Goal: Task Accomplishment & Management: Manage account settings

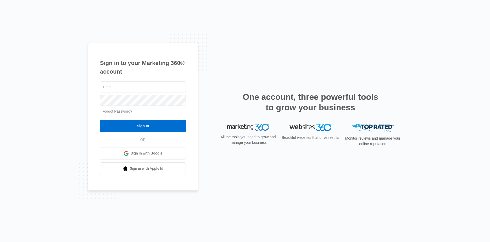
type input "[PERSON_NAME][EMAIL_ADDRESS][DOMAIN_NAME]"
click at [72, 132] on div "Sign in to your Marketing 360® account jonathan@tnplumbingsolutions.com Forgot …" at bounding box center [245, 121] width 490 height 242
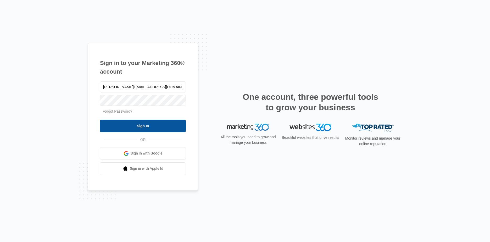
click at [139, 127] on input "Sign In" at bounding box center [143, 126] width 86 height 13
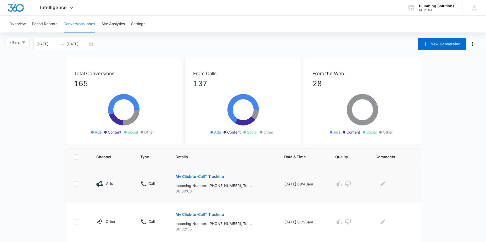
click at [241, 188] on div "My Click-to-Call™ Tracking Incoming Number: [PHONE_NUMBER], Tracking Number: [P…" at bounding box center [224, 182] width 96 height 24
drag, startPoint x: 241, startPoint y: 188, endPoint x: 235, endPoint y: 196, distance: 9.5
click at [235, 195] on td "My Click-to-Call™ Tracking Incoming Number: [PHONE_NUMBER], Tracking Number: [P…" at bounding box center [223, 184] width 109 height 38
click at [235, 197] on td "My Click-to-Call™ Tracking Incoming Number: [PHONE_NUMBER], Tracking Number: [P…" at bounding box center [223, 184] width 109 height 38
click at [214, 177] on p "My Click-to-Call™ Tracking" at bounding box center [200, 177] width 48 height 4
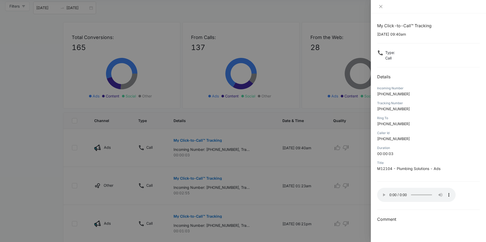
scroll to position [36, 0]
click at [303, 161] on div at bounding box center [243, 121] width 486 height 242
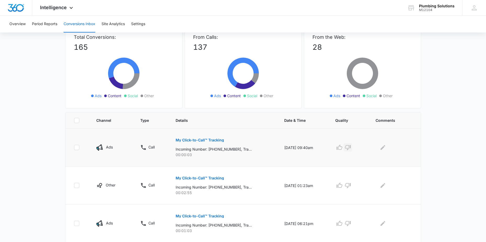
click at [351, 145] on icon "button" at bounding box center [348, 147] width 6 height 5
click at [386, 149] on icon "Edit Comments" at bounding box center [383, 147] width 6 height 6
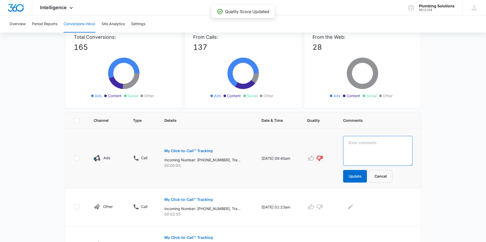
click at [386, 149] on textarea at bounding box center [377, 151] width 69 height 30
type textarea "Telemarketer"
click at [367, 180] on button "Update" at bounding box center [355, 176] width 24 height 13
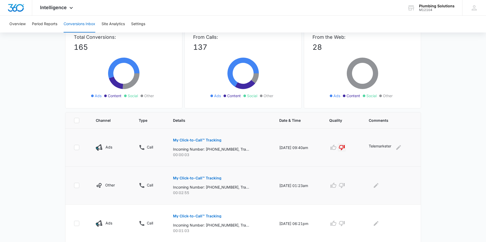
click at [202, 179] on p "My Click-to-Call™ Tracking" at bounding box center [197, 178] width 48 height 4
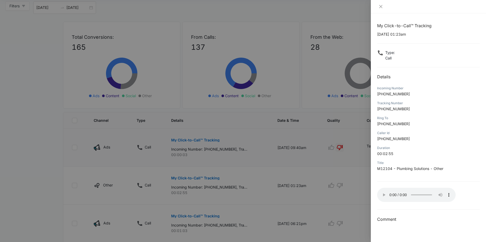
click at [320, 194] on div at bounding box center [243, 121] width 486 height 242
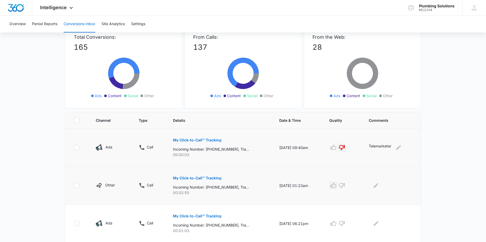
click at [337, 186] on icon "button" at bounding box center [333, 185] width 6 height 6
click at [344, 185] on icon "button" at bounding box center [342, 185] width 6 height 6
click at [337, 186] on icon "button" at bounding box center [333, 185] width 6 height 6
click at [380, 189] on button "Edit Comments" at bounding box center [376, 185] width 8 height 8
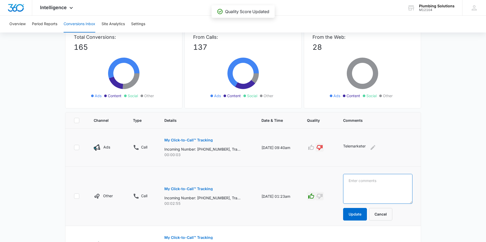
click at [380, 189] on textarea at bounding box center [377, 189] width 69 height 30
type textarea "Customer Call"
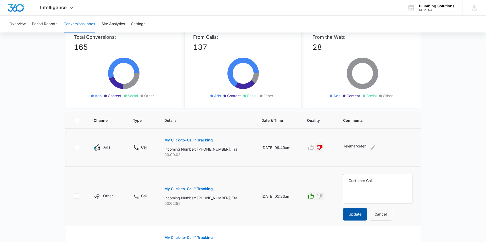
click at [367, 212] on button "Update" at bounding box center [355, 214] width 24 height 13
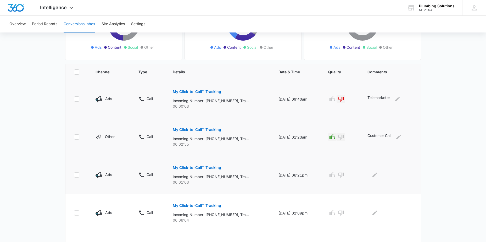
scroll to position [83, 0]
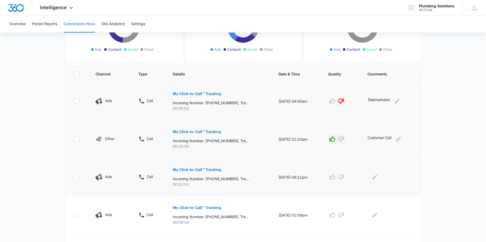
click at [193, 170] on p "My Click-to-Call™ Tracking" at bounding box center [197, 170] width 48 height 4
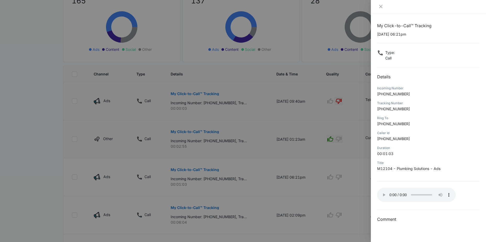
click at [347, 202] on div at bounding box center [243, 121] width 486 height 242
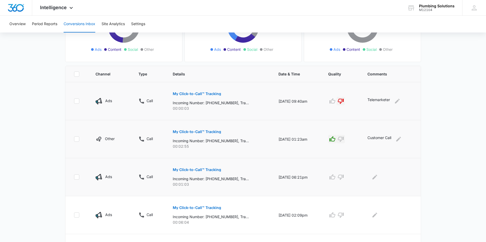
click at [203, 169] on p "My Click-to-Call™ Tracking" at bounding box center [197, 170] width 48 height 4
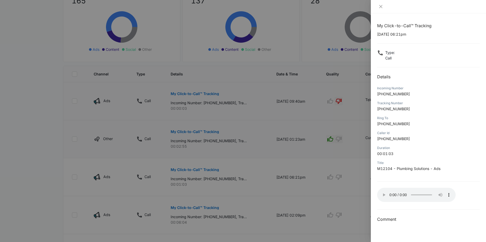
click at [352, 189] on div at bounding box center [243, 121] width 486 height 242
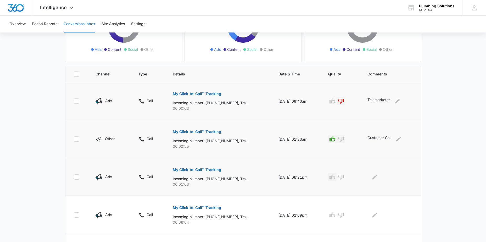
click at [332, 176] on icon "button" at bounding box center [332, 177] width 6 height 6
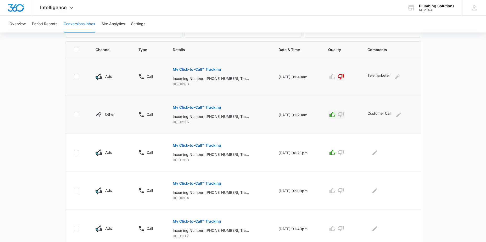
scroll to position [109, 0]
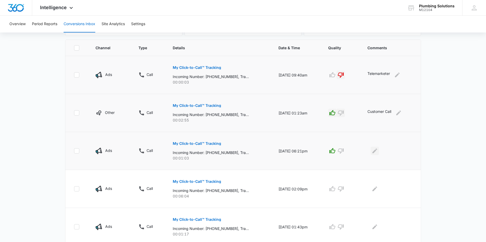
click at [377, 151] on icon "Edit Comments" at bounding box center [374, 150] width 5 height 5
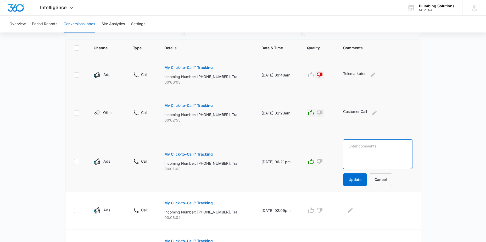
click at [374, 146] on textarea at bounding box center [377, 154] width 69 height 30
type textarea "Estimate"
click at [358, 178] on button "Update" at bounding box center [355, 179] width 24 height 13
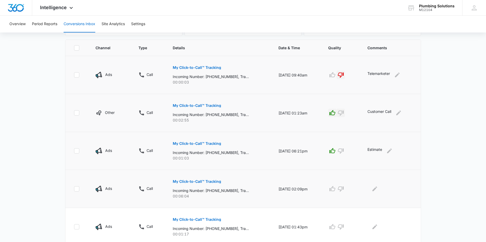
click at [208, 181] on p "My Click-to-Call™ Tracking" at bounding box center [197, 182] width 48 height 4
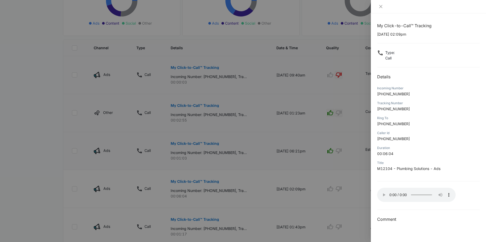
click at [298, 208] on div at bounding box center [243, 121] width 486 height 242
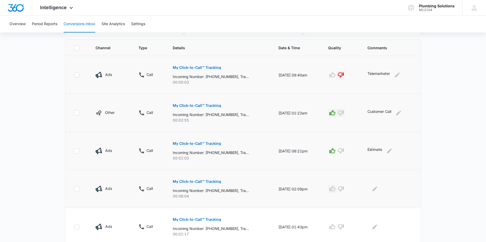
click at [332, 187] on icon "button" at bounding box center [332, 189] width 6 height 6
click at [376, 191] on icon "Edit Comments" at bounding box center [375, 189] width 6 height 6
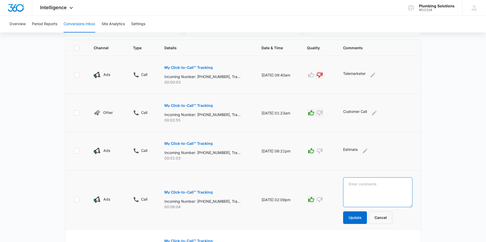
click at [366, 183] on textarea at bounding box center [377, 192] width 69 height 30
type textarea "Service call"
click at [363, 215] on button "Update" at bounding box center [355, 217] width 24 height 13
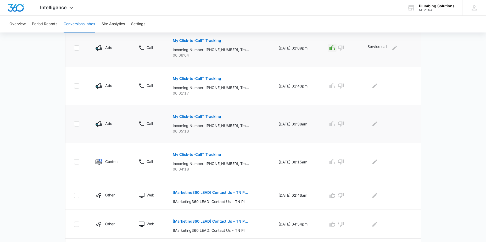
scroll to position [254, 0]
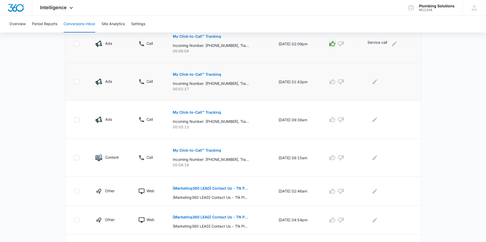
click at [213, 74] on p "My Click-to-Call™ Tracking" at bounding box center [197, 75] width 48 height 4
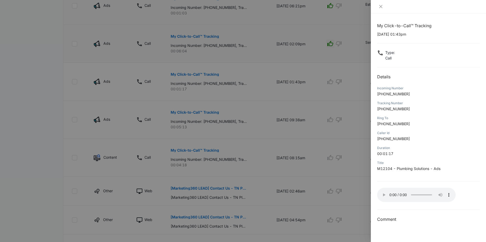
click at [297, 140] on div at bounding box center [243, 121] width 486 height 242
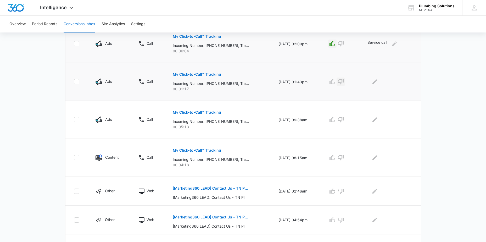
click at [344, 84] on icon "button" at bounding box center [341, 82] width 6 height 6
click at [378, 81] on icon "Edit Comments" at bounding box center [375, 82] width 6 height 6
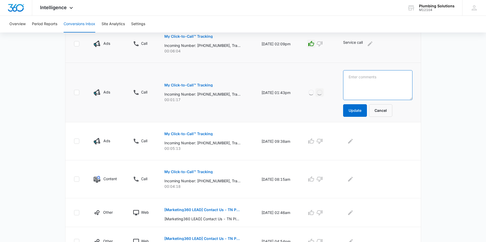
click at [376, 82] on textarea at bounding box center [377, 85] width 69 height 30
type textarea "Needs Appliance technician"
click at [361, 110] on button "Update" at bounding box center [355, 110] width 24 height 13
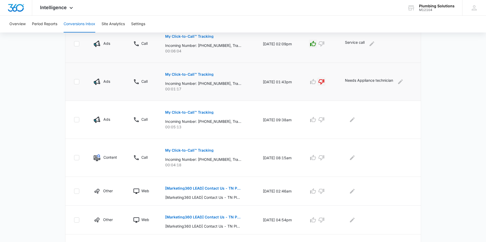
click at [359, 110] on td at bounding box center [380, 120] width 82 height 38
click at [186, 112] on p "My Click-to-Call™ Tracking" at bounding box center [189, 112] width 48 height 4
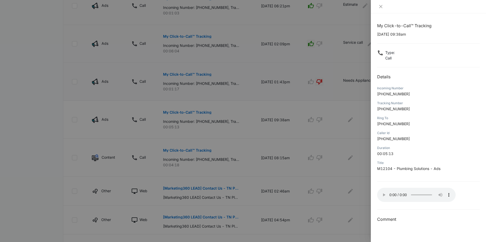
click at [258, 126] on div at bounding box center [243, 121] width 486 height 242
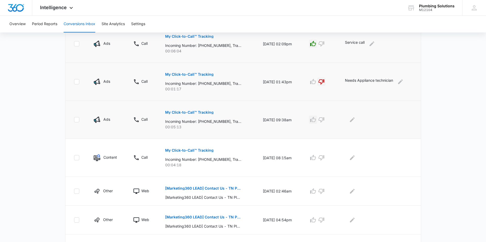
click at [316, 120] on icon "button" at bounding box center [313, 119] width 6 height 6
click at [355, 118] on icon "Edit Comments" at bounding box center [352, 119] width 6 height 6
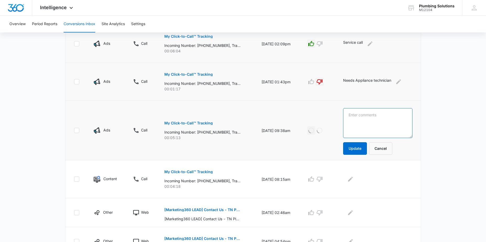
click at [362, 116] on textarea at bounding box center [377, 123] width 69 height 30
type textarea "Backflow Emergency"
click at [365, 149] on button "Update" at bounding box center [355, 148] width 24 height 13
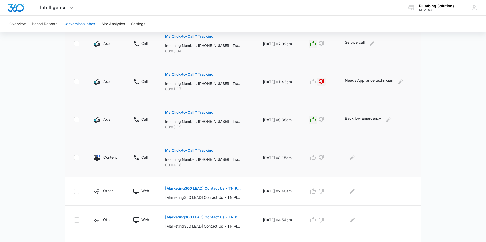
click at [192, 150] on p "My Click-to-Call™ Tracking" at bounding box center [189, 150] width 48 height 4
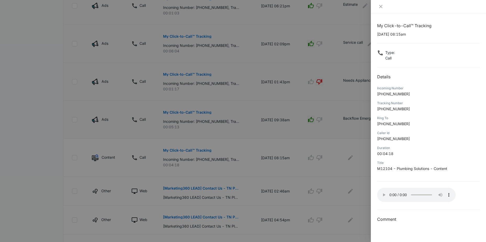
click at [307, 142] on div at bounding box center [243, 121] width 486 height 242
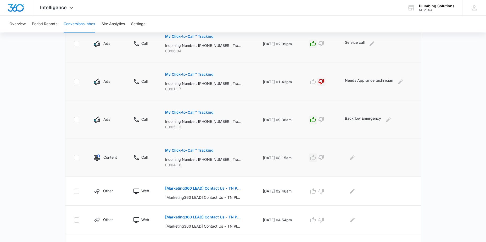
click at [314, 158] on icon "button" at bounding box center [313, 157] width 6 height 5
click at [355, 154] on icon "Edit Comments" at bounding box center [352, 157] width 6 height 6
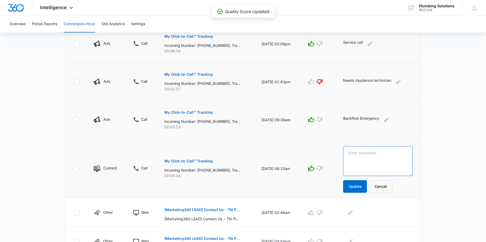
click at [360, 152] on textarea at bounding box center [377, 161] width 69 height 30
type textarea "Water heater Flush Request"
click at [360, 188] on button "Update" at bounding box center [355, 186] width 24 height 13
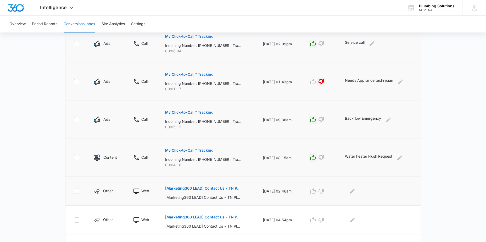
click at [208, 187] on p "[Marketing360 LEAD] Contact Us - TN Plumbing" at bounding box center [203, 188] width 76 height 4
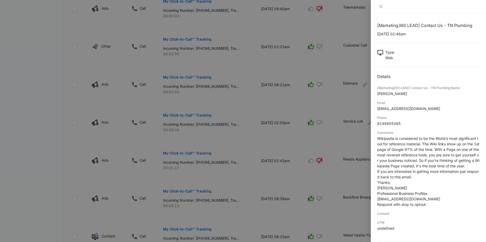
scroll to position [0, 0]
click at [187, 155] on div at bounding box center [243, 121] width 486 height 242
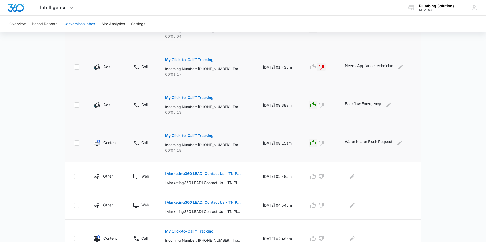
scroll to position [301, 0]
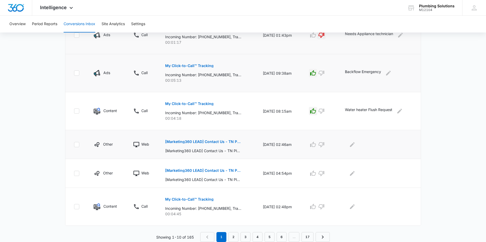
click at [197, 142] on p "[Marketing360 LEAD] Contact Us - TN Plumbing" at bounding box center [203, 142] width 76 height 4
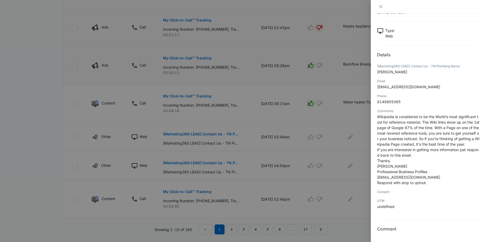
scroll to position [320, 0]
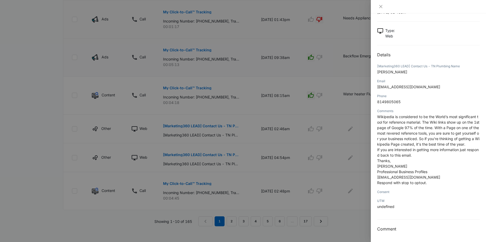
click at [337, 178] on div at bounding box center [243, 121] width 486 height 242
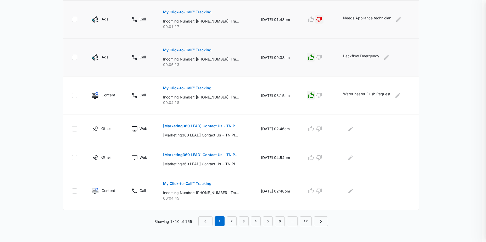
scroll to position [301, 0]
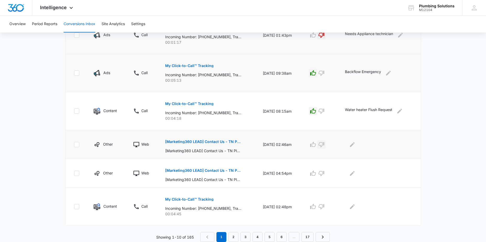
click at [324, 144] on icon "button" at bounding box center [322, 144] width 6 height 5
click at [352, 147] on icon "Edit Comments" at bounding box center [352, 144] width 6 height 6
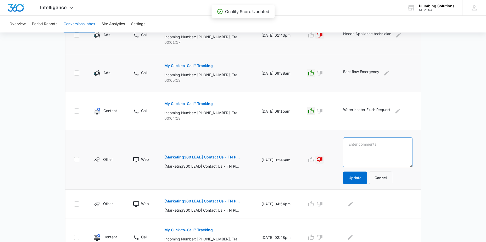
click at [352, 147] on textarea at bounding box center [377, 152] width 69 height 30
type textarea "Telemarketer"
click at [359, 173] on button "Update" at bounding box center [355, 177] width 24 height 13
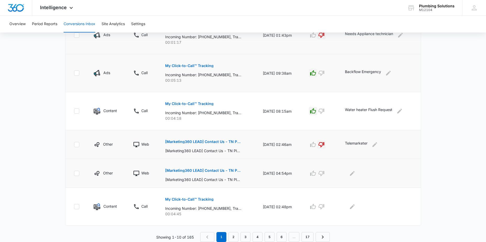
click at [188, 170] on p "[Marketing360 LEAD] Contact Us - TN Plumbing" at bounding box center [203, 171] width 76 height 4
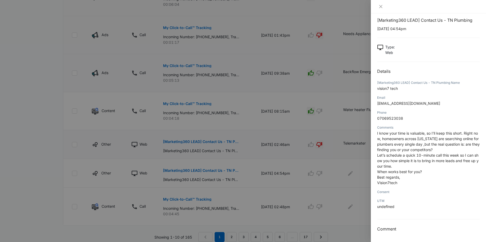
scroll to position [320, 0]
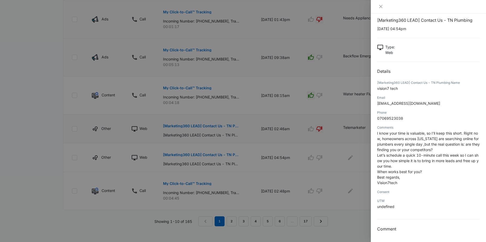
click at [251, 161] on div at bounding box center [243, 121] width 486 height 242
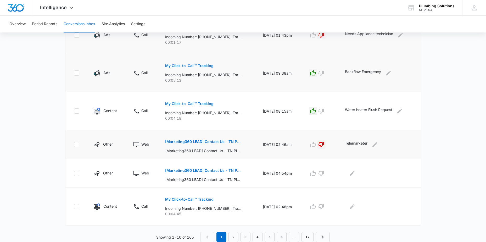
scroll to position [301, 0]
click at [324, 174] on icon "button" at bounding box center [322, 173] width 6 height 5
click at [355, 175] on icon "Edit Comments" at bounding box center [352, 173] width 6 height 6
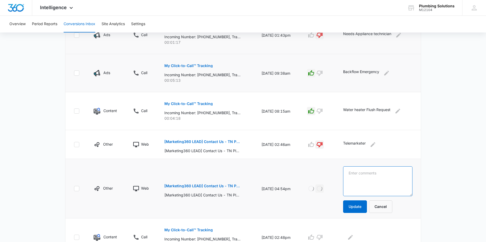
click at [355, 172] on textarea at bounding box center [377, 181] width 69 height 30
type textarea "Telemarketer"
click at [357, 209] on button "Update" at bounding box center [355, 206] width 24 height 13
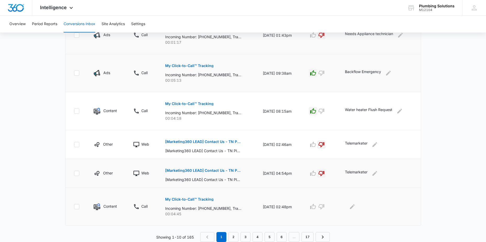
click at [196, 200] on p "My Click-to-Call™ Tracking" at bounding box center [189, 199] width 48 height 4
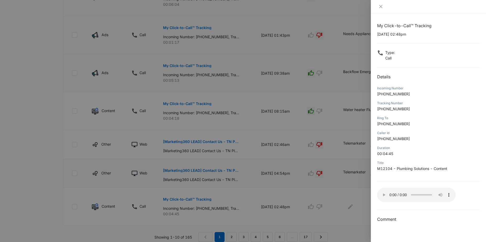
click at [263, 81] on div at bounding box center [243, 121] width 486 height 242
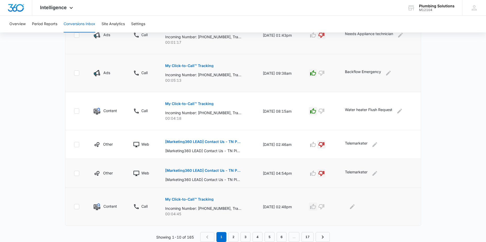
click at [316, 206] on icon "button" at bounding box center [313, 206] width 6 height 6
click at [357, 212] on td at bounding box center [380, 207] width 82 height 38
click at [355, 207] on icon "Edit Comments" at bounding box center [352, 206] width 6 height 6
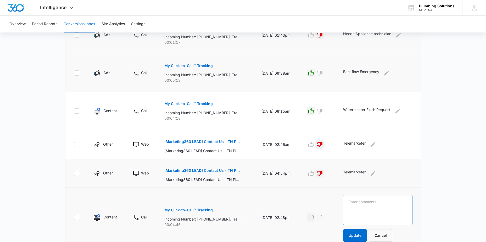
click at [375, 203] on textarea at bounding box center [377, 210] width 69 height 30
type textarea "Call about clogged toilets"
click at [363, 233] on button "Update" at bounding box center [355, 235] width 24 height 13
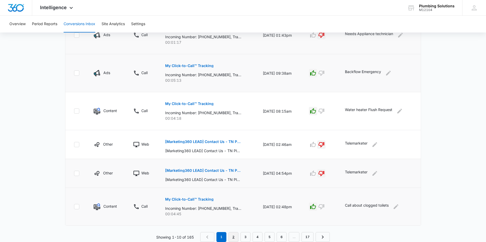
click at [233, 236] on link "2" at bounding box center [234, 237] width 10 height 10
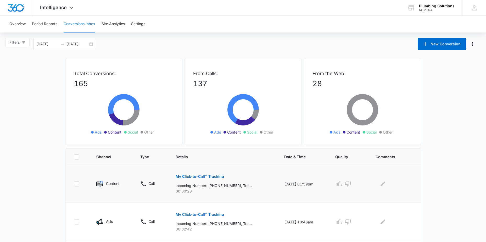
click at [212, 176] on p "My Click-to-Call™ Tracking" at bounding box center [200, 177] width 48 height 4
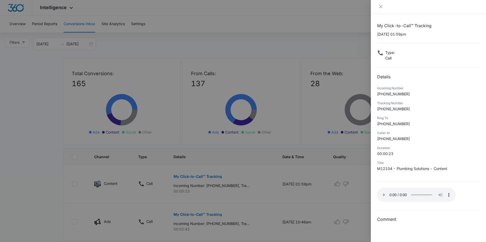
click at [257, 202] on div at bounding box center [243, 121] width 486 height 242
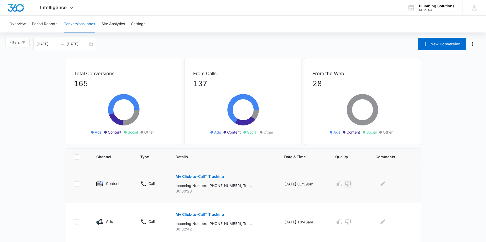
click at [351, 186] on icon "button" at bounding box center [348, 184] width 6 height 6
click at [382, 183] on icon "Edit Comments" at bounding box center [383, 184] width 6 height 6
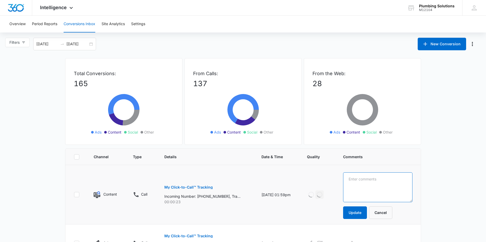
drag, startPoint x: 386, startPoint y: 182, endPoint x: 382, endPoint y: 183, distance: 3.2
click at [385, 182] on textarea at bounding box center [377, 187] width 69 height 30
type textarea "Telemarketer"
click at [363, 208] on button "Update" at bounding box center [355, 212] width 24 height 13
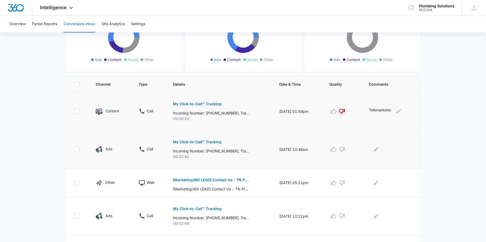
scroll to position [36, 0]
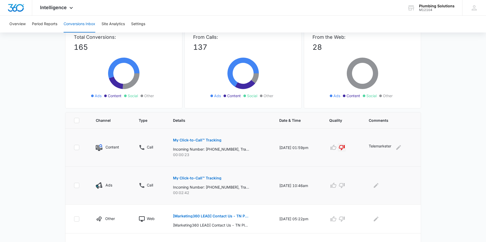
click at [216, 179] on p "My Click-to-Call™ Tracking" at bounding box center [197, 178] width 48 height 4
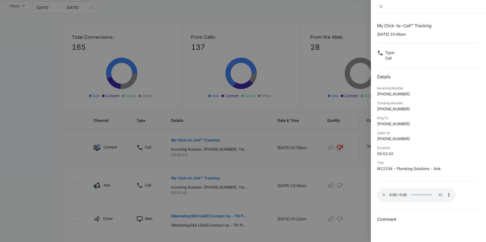
click at [322, 182] on div at bounding box center [243, 121] width 486 height 242
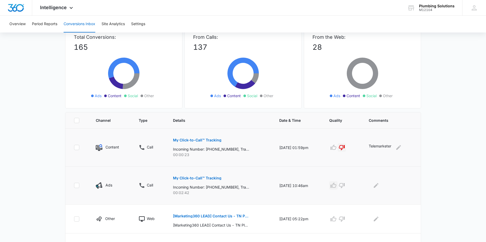
click at [336, 188] on icon "button" at bounding box center [333, 185] width 6 height 6
click at [379, 186] on icon "Edit Comments" at bounding box center [376, 185] width 6 height 6
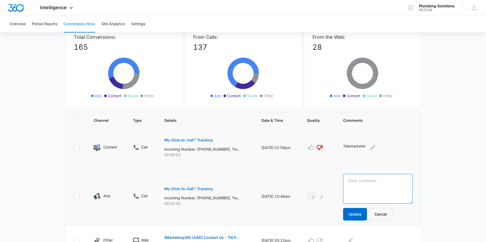
click at [380, 186] on textarea at bounding box center [377, 189] width 69 height 30
type textarea "Leaky Water Heater"
click at [367, 216] on button "Update" at bounding box center [355, 214] width 24 height 13
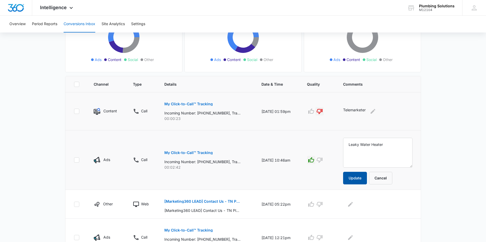
scroll to position [109, 0]
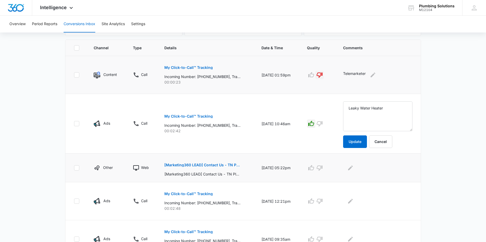
click at [212, 166] on p "[Marketing360 LEAD] Contact Us - TN Plumbing" at bounding box center [202, 165] width 76 height 4
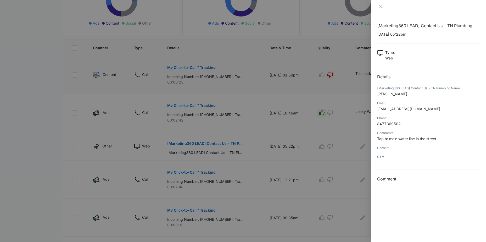
drag, startPoint x: 377, startPoint y: 136, endPoint x: 385, endPoint y: 140, distance: 8.9
drag, startPoint x: 385, startPoint y: 140, endPoint x: 378, endPoint y: 142, distance: 7.4
click at [378, 142] on div "Comments Tap to main water line in the street" at bounding box center [428, 137] width 103 height 15
drag, startPoint x: 378, startPoint y: 140, endPoint x: 443, endPoint y: 139, distance: 64.4
click at [443, 139] on p "Tap to main water line in the street" at bounding box center [428, 138] width 103 height 5
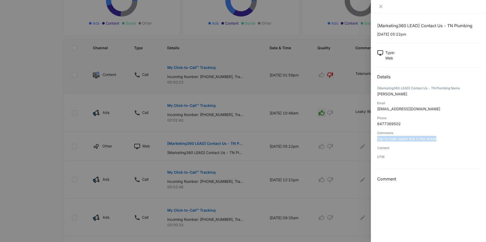
drag, startPoint x: 443, startPoint y: 139, endPoint x: 422, endPoint y: 137, distance: 20.3
copy span "Tap to main water line in the street"
click at [347, 133] on div at bounding box center [243, 121] width 486 height 242
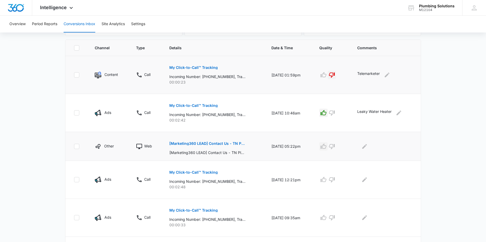
click at [326, 148] on icon "button" at bounding box center [324, 145] width 6 height 5
click at [363, 143] on button "Edit Comments" at bounding box center [364, 146] width 8 height 8
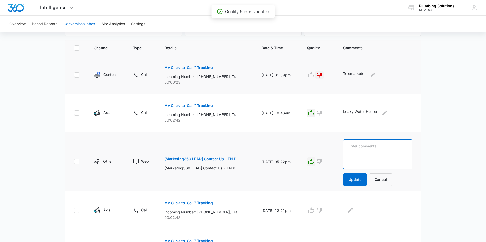
paste textarea "Tap to main water line in the street"
type textarea "Tap to main water line in the street"
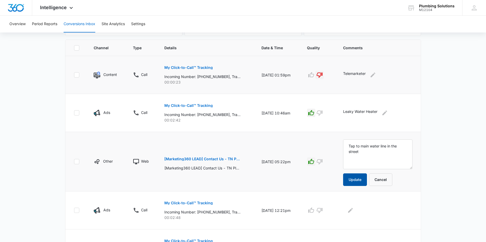
click at [354, 183] on button "Update" at bounding box center [355, 179] width 24 height 13
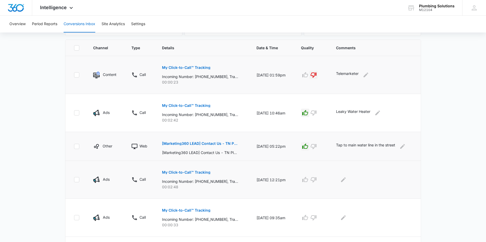
click at [197, 171] on p "My Click-to-Call™ Tracking" at bounding box center [186, 172] width 48 height 4
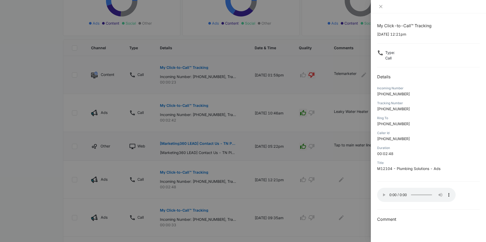
click at [276, 197] on div at bounding box center [243, 121] width 486 height 242
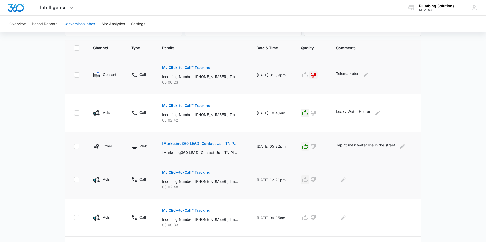
click at [308, 179] on icon "button" at bounding box center [305, 179] width 6 height 5
click at [347, 182] on icon "Edit Comments" at bounding box center [343, 179] width 6 height 6
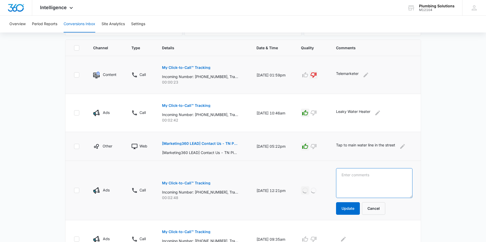
click at [352, 177] on textarea at bounding box center [374, 183] width 76 height 30
type textarea "Running Bathtub Issue"
click at [354, 204] on button "Update" at bounding box center [348, 208] width 24 height 13
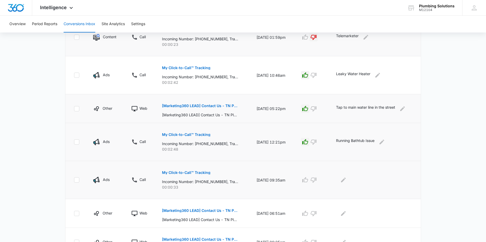
scroll to position [145, 0]
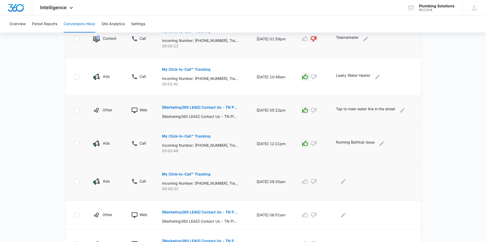
click at [184, 172] on p "My Click-to-Call™ Tracking" at bounding box center [186, 174] width 48 height 4
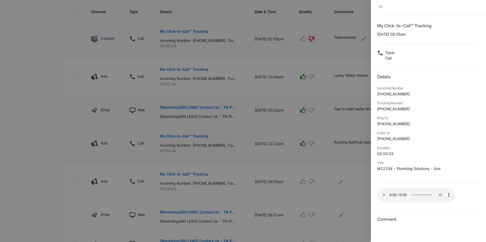
click at [301, 164] on div at bounding box center [243, 121] width 486 height 242
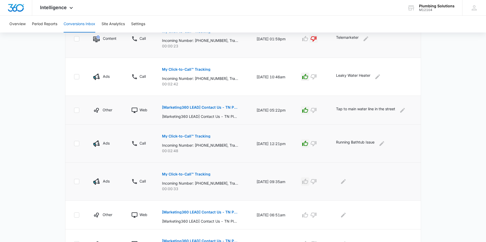
click at [308, 183] on icon "button" at bounding box center [305, 181] width 6 height 6
click at [347, 183] on icon "Edit Comments" at bounding box center [343, 181] width 6 height 6
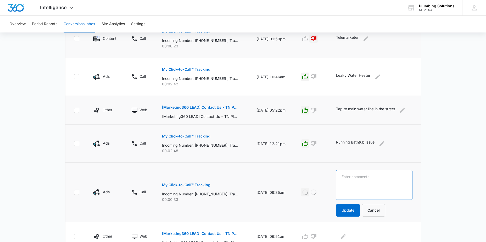
click at [346, 175] on textarea at bounding box center [374, 185] width 76 height 30
type textarea "Water Company"
click at [347, 212] on button "Update" at bounding box center [348, 210] width 24 height 13
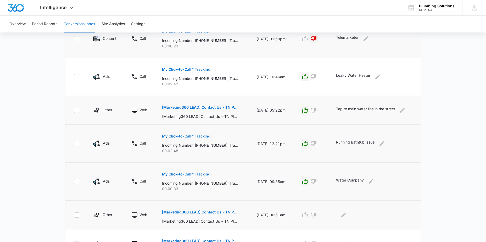
click at [197, 213] on p "[Marketing360 LEAD] Contact Us - TN Plumbing" at bounding box center [200, 212] width 76 height 4
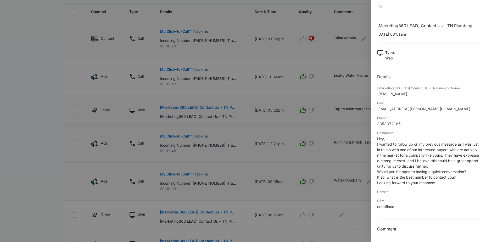
click at [320, 180] on div at bounding box center [243, 121] width 486 height 242
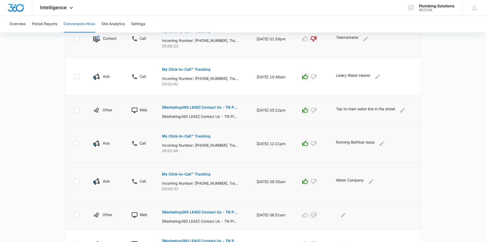
click at [315, 215] on icon "button" at bounding box center [314, 215] width 6 height 5
click at [344, 215] on icon "Edit Comments" at bounding box center [343, 215] width 6 height 6
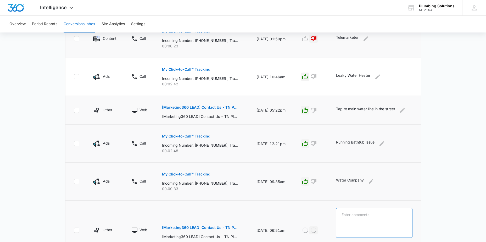
click at [353, 214] on textarea at bounding box center [374, 223] width 76 height 30
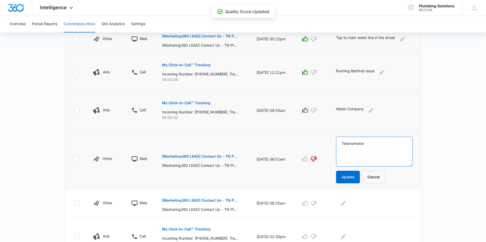
scroll to position [218, 0]
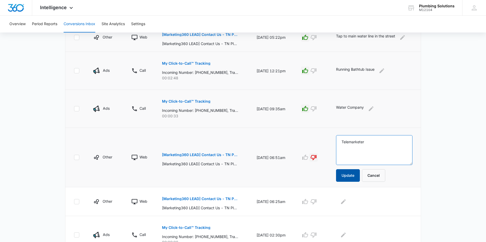
type textarea "Telemarketer"
click at [351, 177] on button "Update" at bounding box center [348, 175] width 24 height 13
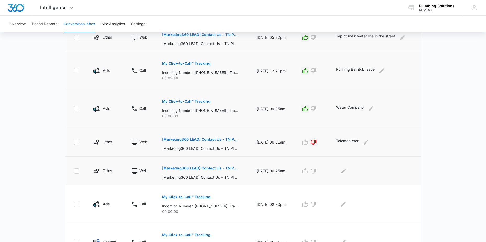
click at [206, 166] on p "[Marketing360 LEAD] Contact Us - TN Plumbing" at bounding box center [200, 168] width 76 height 4
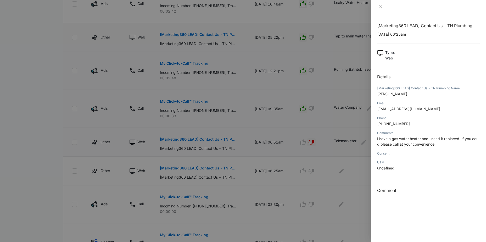
click at [265, 169] on div at bounding box center [243, 121] width 486 height 242
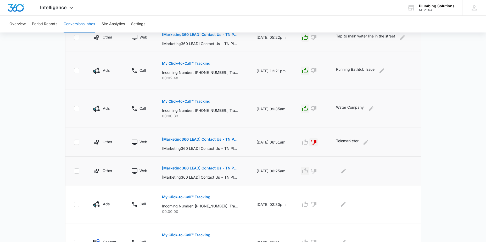
click at [308, 171] on icon "button" at bounding box center [305, 171] width 6 height 6
click at [348, 171] on button "Edit Comments" at bounding box center [343, 171] width 8 height 8
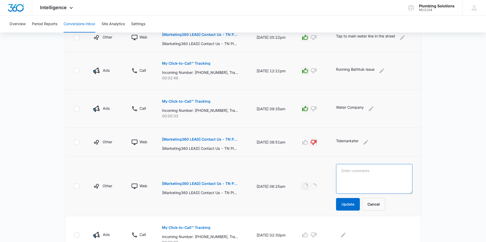
click at [350, 171] on textarea at bounding box center [374, 179] width 76 height 30
type textarea "Water Heater Replacement"
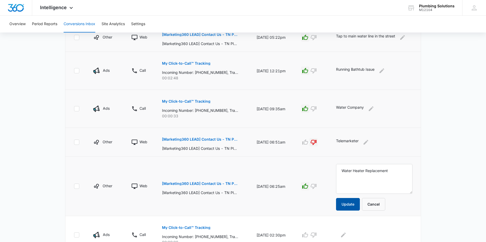
click at [354, 202] on button "Update" at bounding box center [348, 204] width 24 height 13
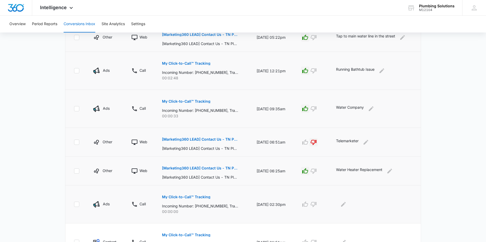
click at [199, 196] on p "My Click-to-Call™ Tracking" at bounding box center [186, 197] width 48 height 4
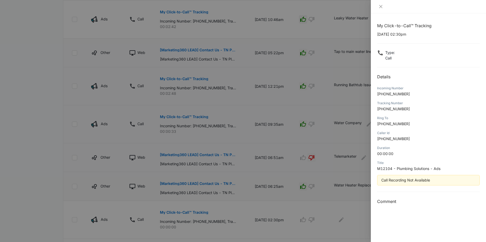
scroll to position [202, 0]
click at [287, 189] on div at bounding box center [243, 121] width 486 height 242
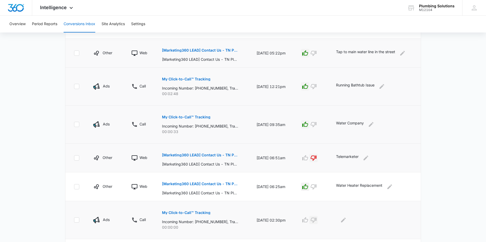
click at [316, 221] on icon "button" at bounding box center [314, 220] width 6 height 5
click at [344, 222] on icon "Edit Comments" at bounding box center [343, 220] width 5 height 5
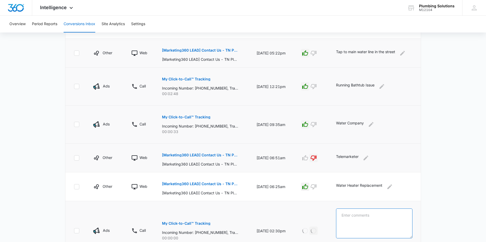
click at [374, 216] on textarea at bounding box center [374, 223] width 76 height 30
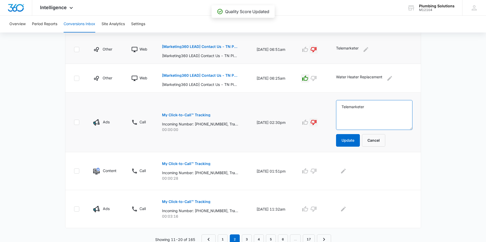
scroll to position [311, 0]
type textarea "Telemarketer"
click at [351, 140] on button "Update" at bounding box center [348, 139] width 24 height 13
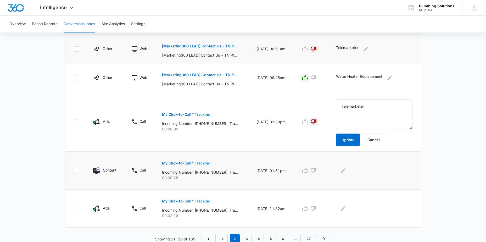
scroll to position [291, 0]
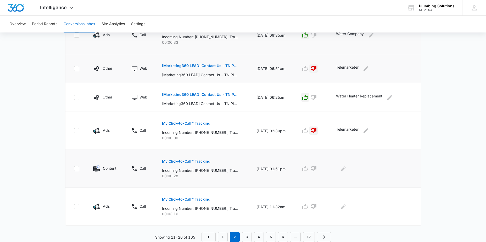
click at [181, 161] on p "My Click-to-Call™ Tracking" at bounding box center [186, 161] width 48 height 4
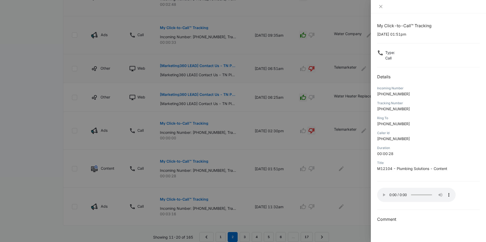
click at [292, 178] on div at bounding box center [243, 121] width 486 height 242
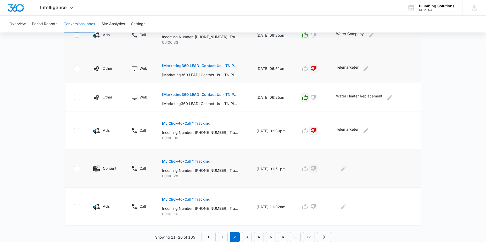
click at [315, 171] on icon "button" at bounding box center [313, 168] width 6 height 6
click at [346, 167] on icon "Edit Comments" at bounding box center [343, 168] width 6 height 6
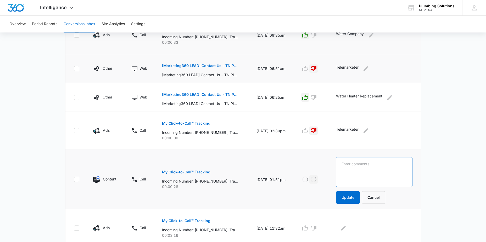
click at [362, 169] on textarea at bounding box center [374, 172] width 76 height 30
type textarea "Telemarketer"
click at [350, 197] on button "Update" at bounding box center [348, 197] width 24 height 13
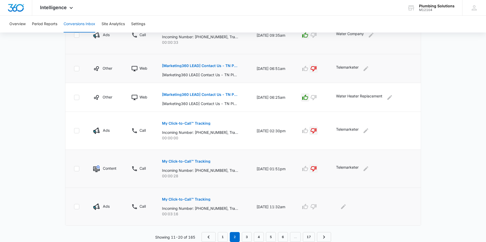
click at [183, 198] on p "My Click-to-Call™ Tracking" at bounding box center [186, 199] width 48 height 4
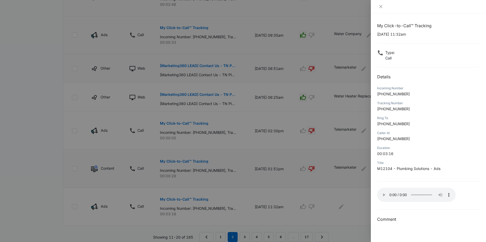
click at [248, 203] on div at bounding box center [243, 121] width 486 height 242
